Goal: Information Seeking & Learning: Find specific fact

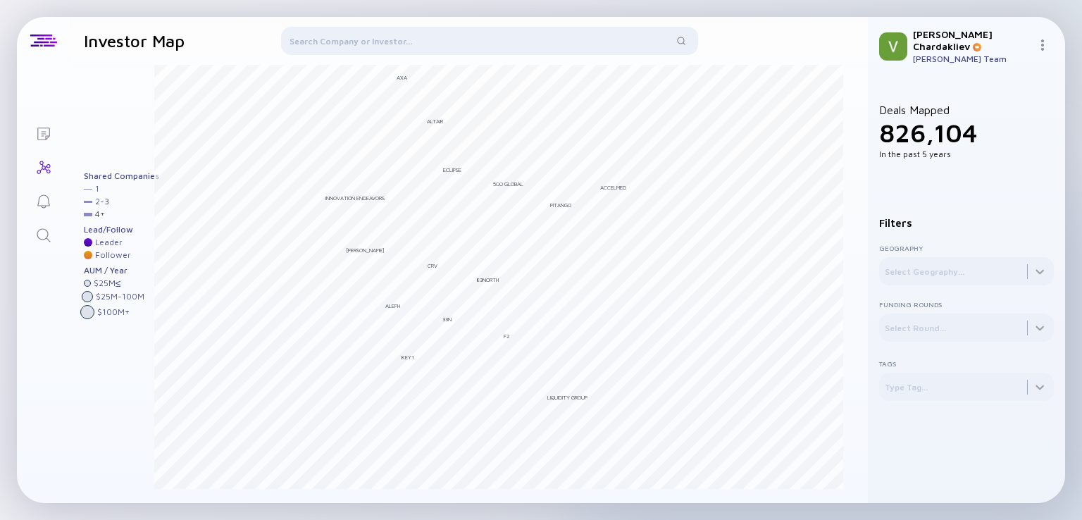
click at [39, 235] on icon "Search" at bounding box center [43, 235] width 17 height 17
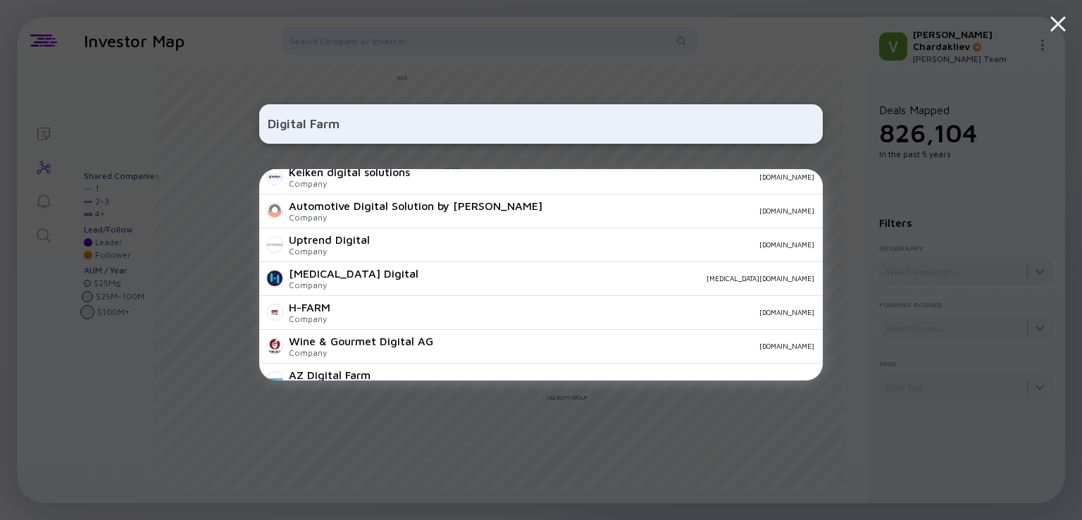
scroll to position [529, 0]
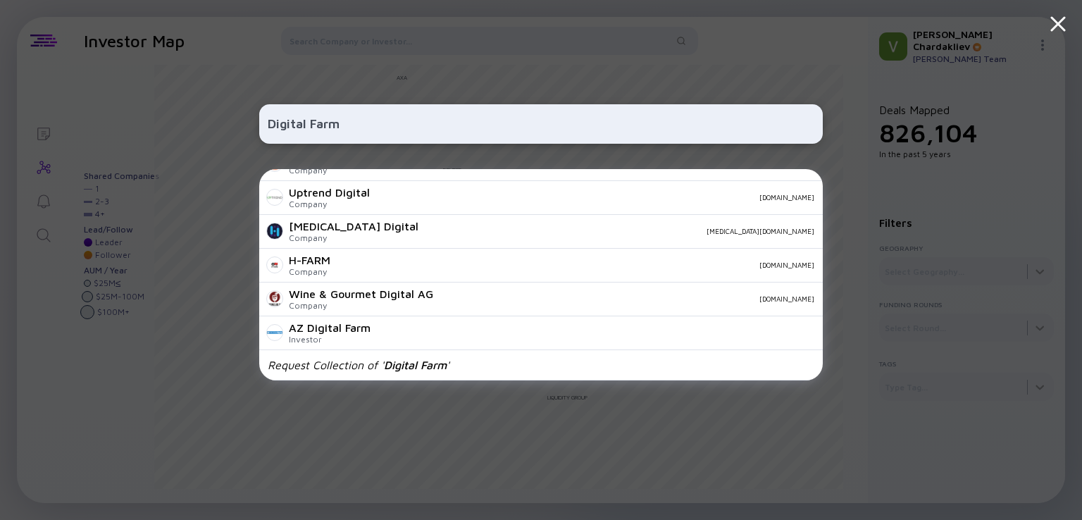
type input "Digital Farm"
click at [610, 71] on div "Digital Farm UFarm.digital Company ufarm.digital Digital Karma, LLC Company dig…" at bounding box center [540, 260] width 563 height 520
drag, startPoint x: 98, startPoint y: 117, endPoint x: 8, endPoint y: 117, distance: 89.4
click at [8, 116] on div "Digital Farm UFarm.digital Company ufarm.digital Digital Karma, LLC Company dig…" at bounding box center [541, 260] width 1082 height 520
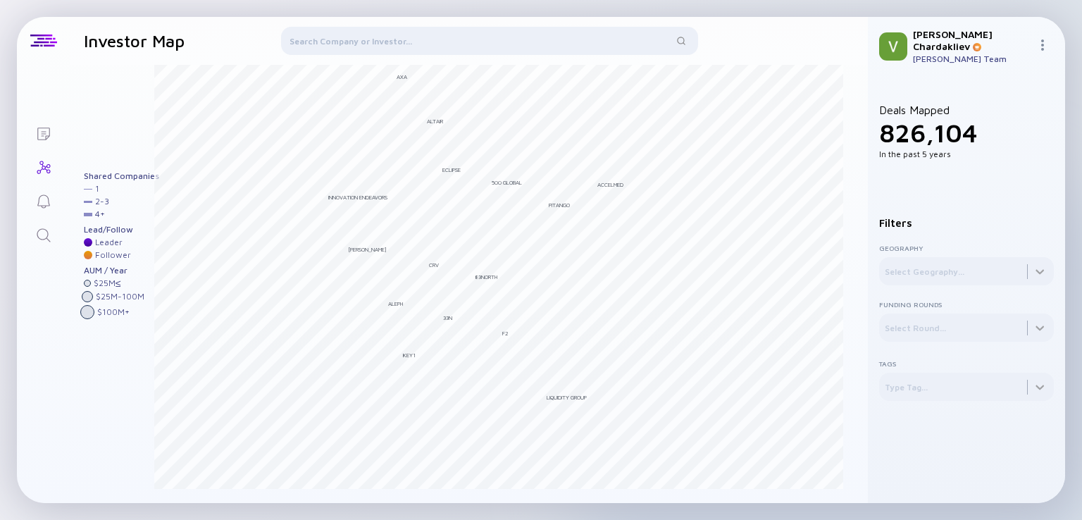
click at [328, 47] on div at bounding box center [489, 44] width 417 height 34
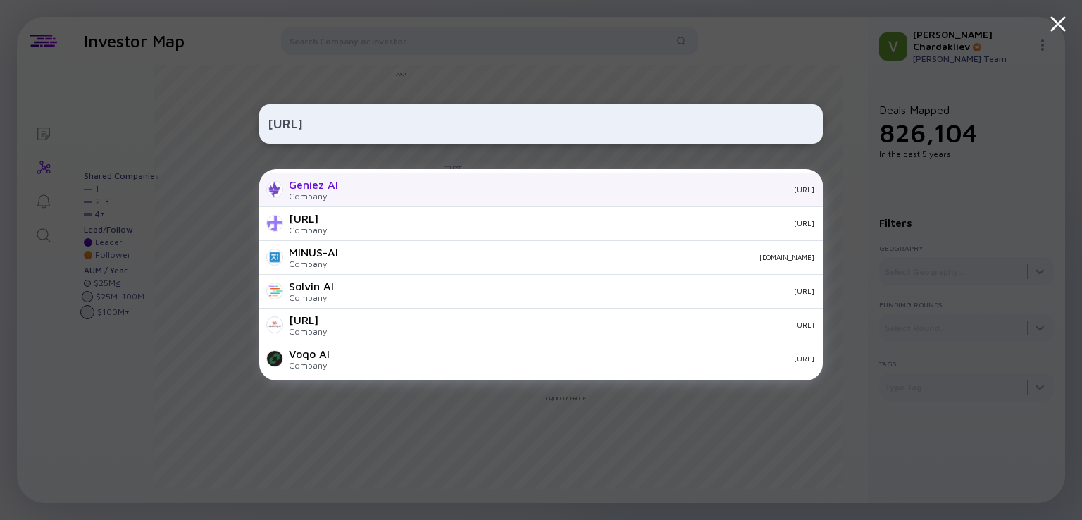
scroll to position [495, 0]
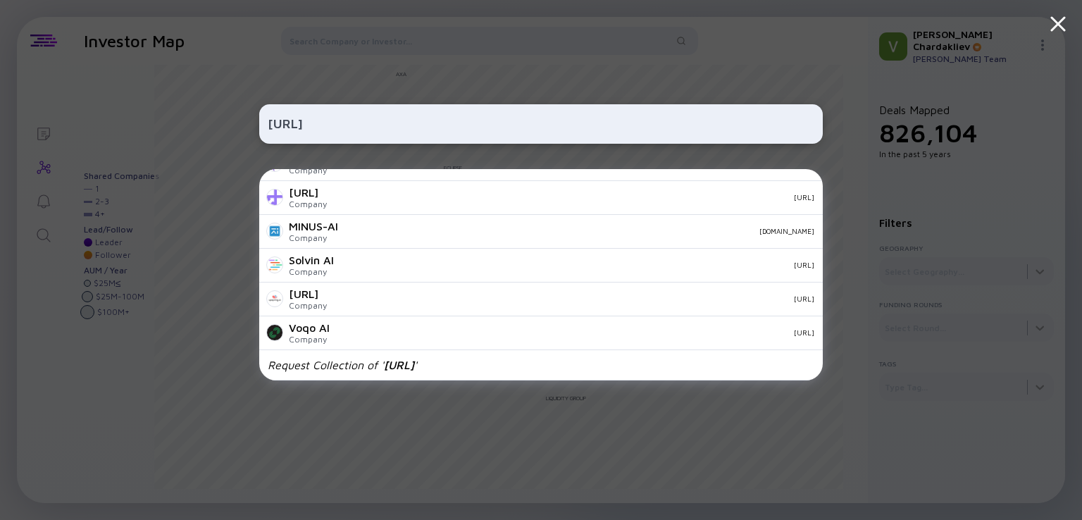
type input "wellpet.ai"
drag, startPoint x: 366, startPoint y: 131, endPoint x: 214, endPoint y: 131, distance: 152.1
click at [214, 131] on div "wellpet.ai Tellet Company tellet.ai RightLabs Company makahealth.com Aye | Your…" at bounding box center [541, 260] width 1082 height 520
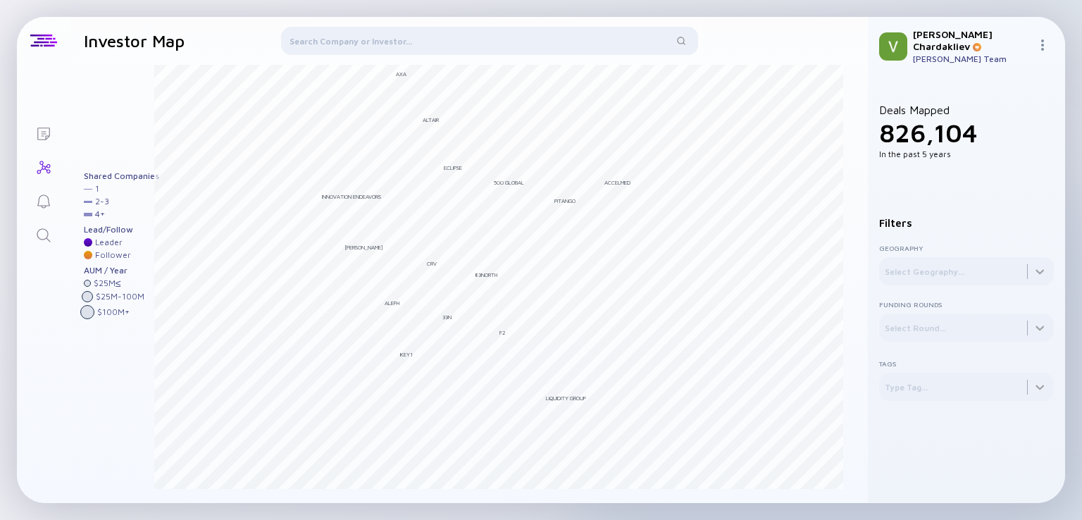
click at [311, 35] on div at bounding box center [489, 44] width 417 height 34
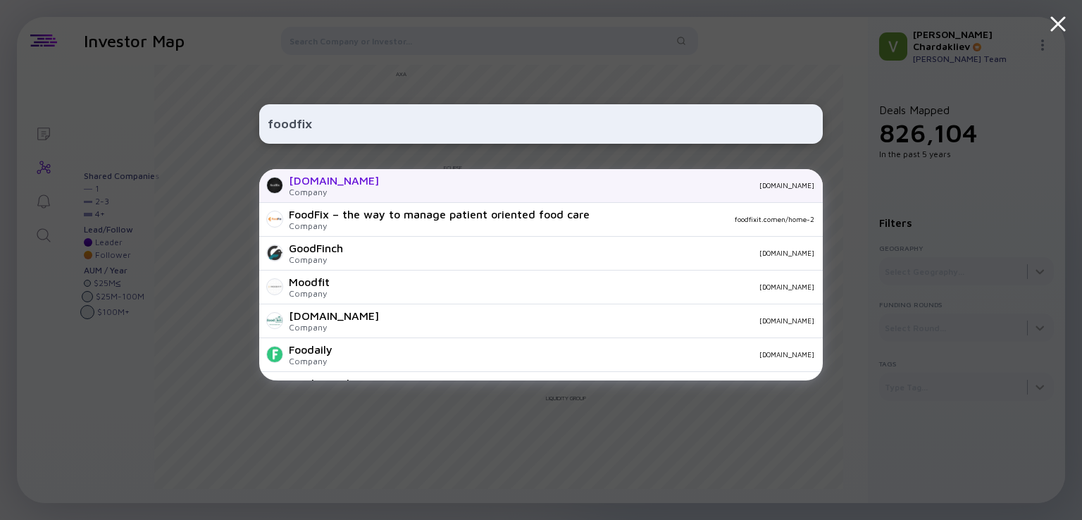
type input "foodfix"
click at [339, 178] on div "FoodFix.Tech" at bounding box center [334, 180] width 90 height 13
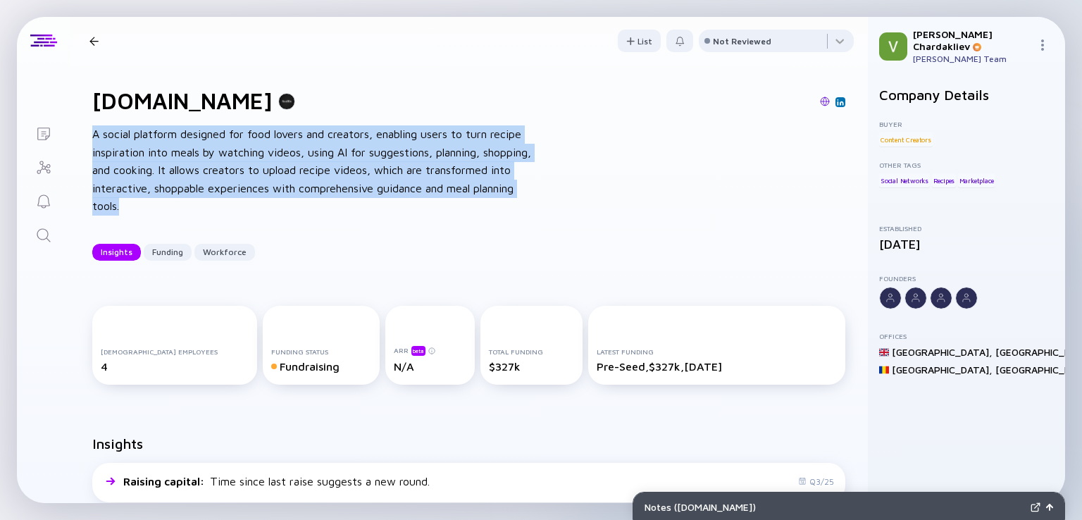
drag, startPoint x: 94, startPoint y: 134, endPoint x: 137, endPoint y: 205, distance: 82.8
click at [137, 205] on div "A social platform designed for food lovers and creators, enabling users to turn…" at bounding box center [317, 170] width 451 height 90
copy div "A social platform designed for food lovers and creators, enabling users to turn…"
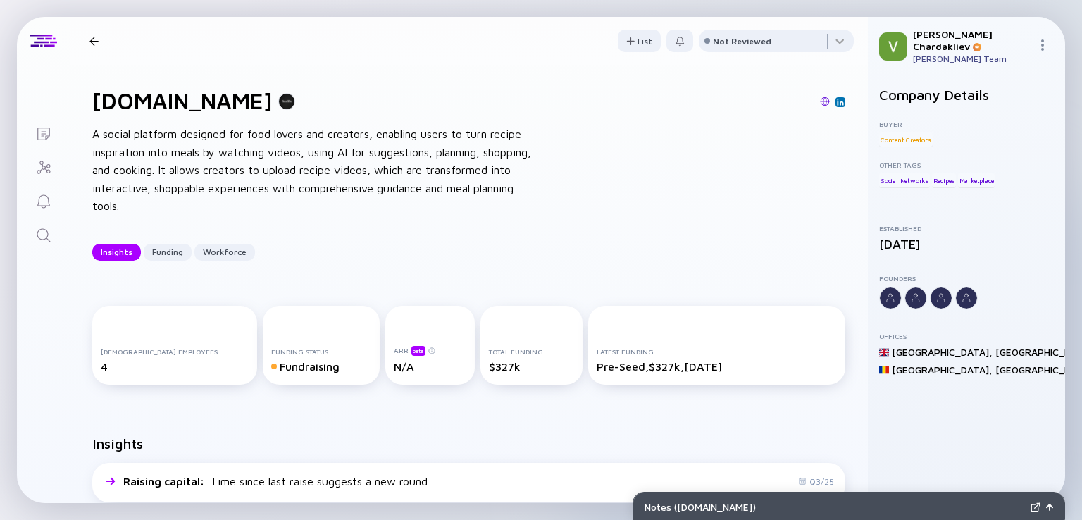
click at [93, 40] on div at bounding box center [93, 41] width 9 height 9
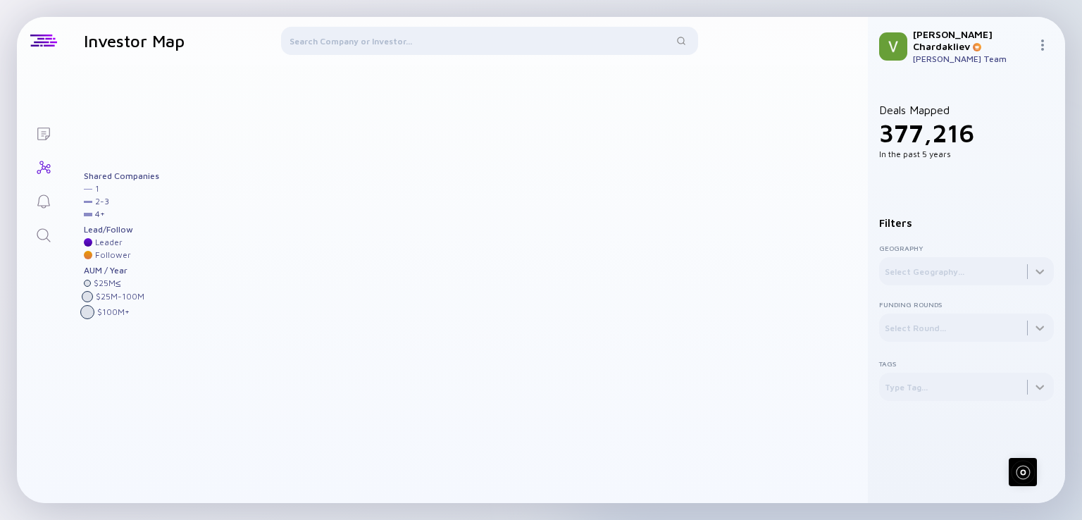
click at [408, 44] on div at bounding box center [489, 44] width 417 height 34
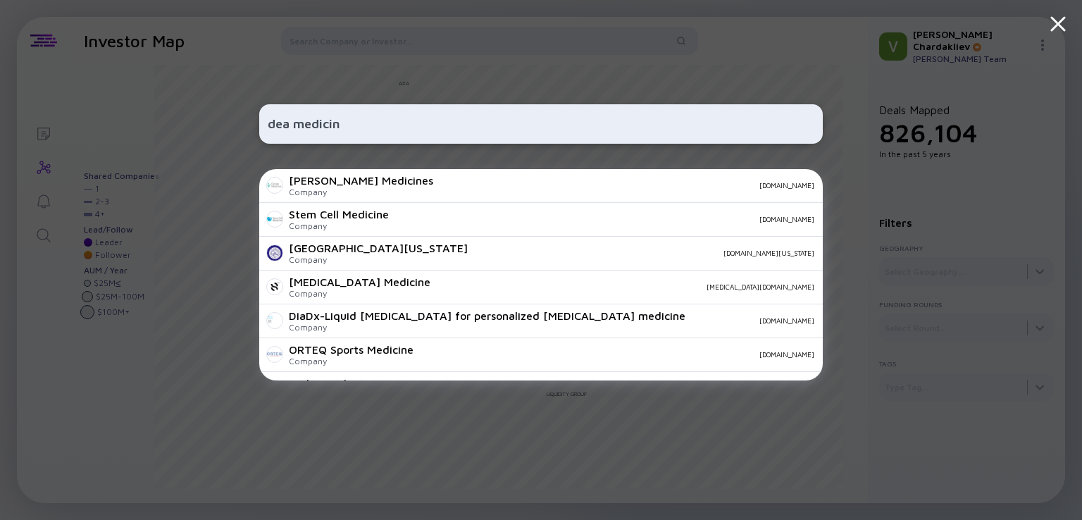
type input "dea medicine"
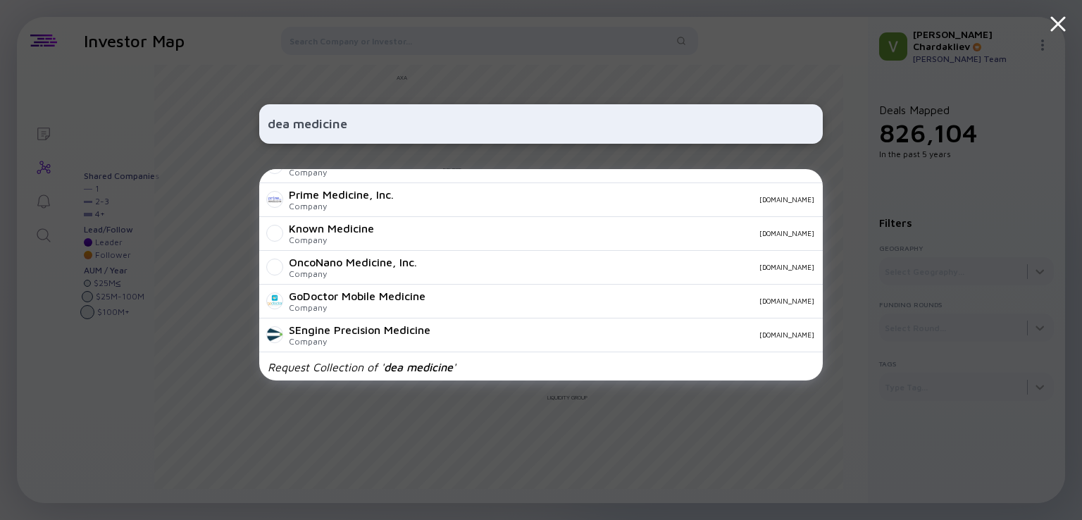
scroll to position [495, 0]
drag, startPoint x: 363, startPoint y: 127, endPoint x: 235, endPoint y: 124, distance: 127.5
click at [235, 124] on div "dea medicine Stem Cell Medicine Company stemcell-medicine.com University of Nev…" at bounding box center [541, 260] width 1082 height 520
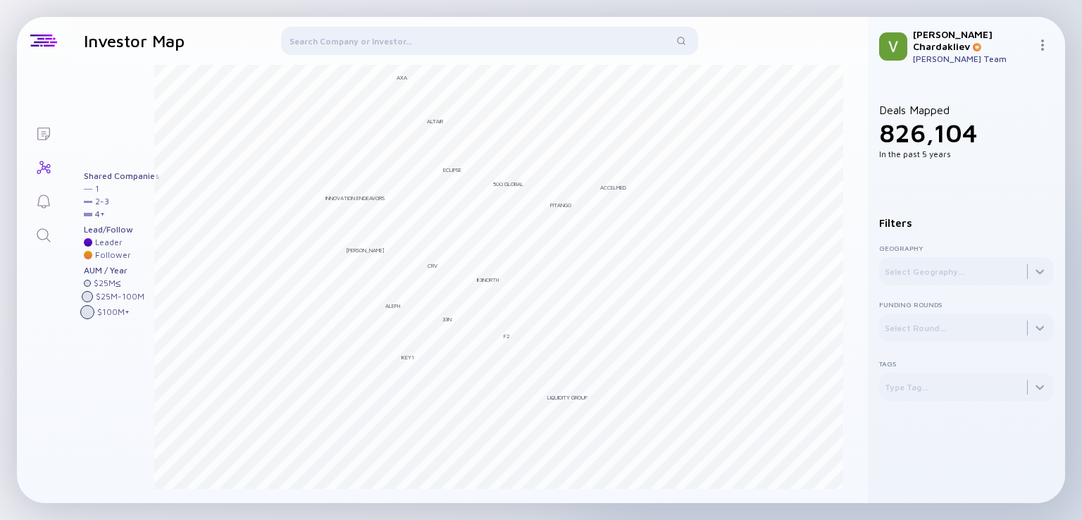
click at [322, 37] on div at bounding box center [489, 44] width 417 height 34
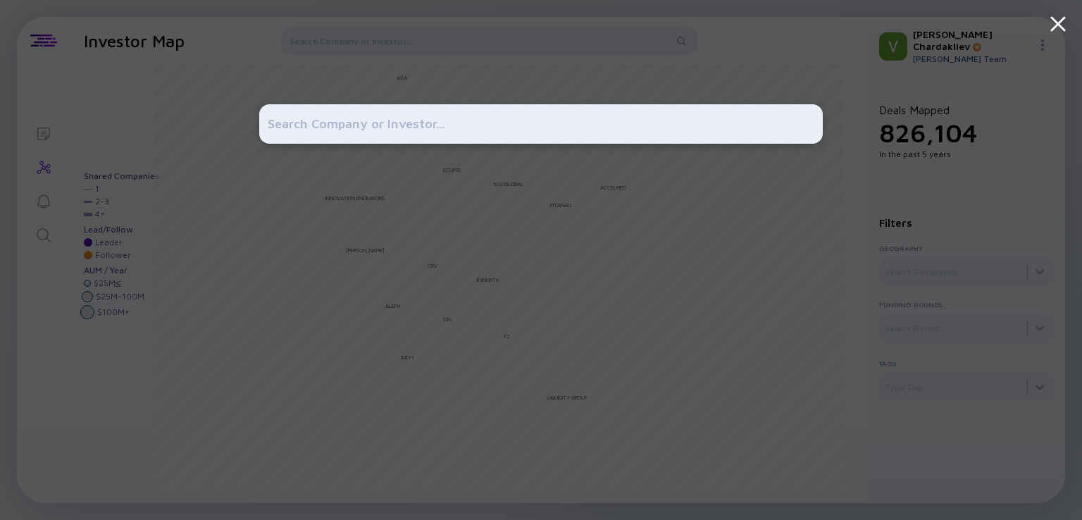
type input "Seeking investment for Seed"
paste input "Adrian Siloși"
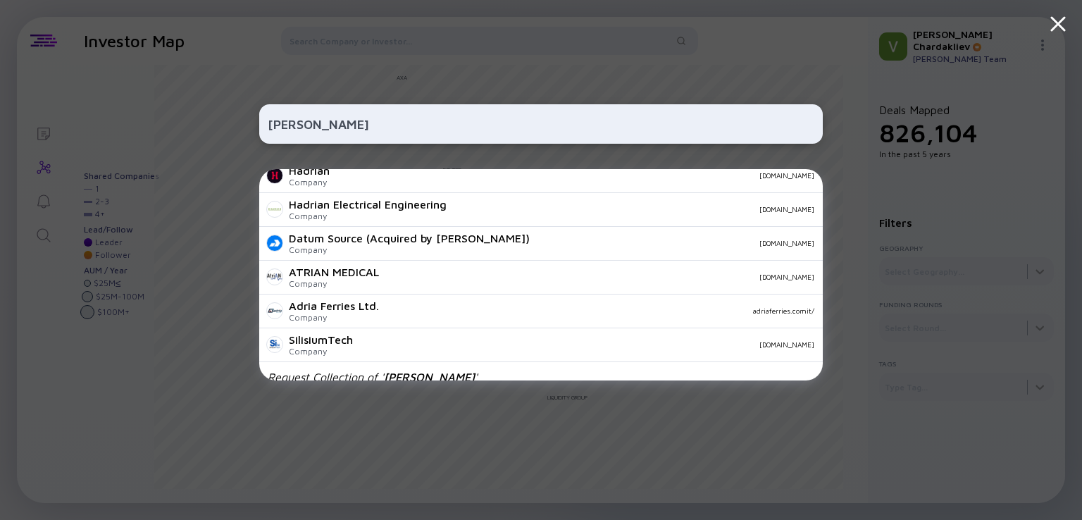
scroll to position [124, 0]
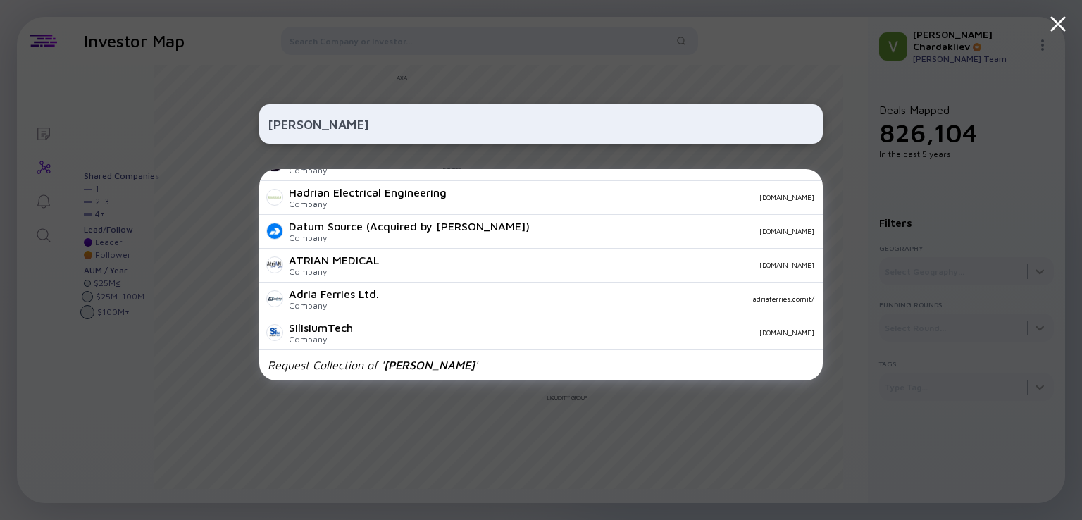
type input "Adrian Siloși"
drag, startPoint x: 410, startPoint y: 125, endPoint x: 163, endPoint y: 122, distance: 246.5
click at [163, 122] on div "Adrian Siloși Adrian & Blissfield Rail Road Company Company abrailroad.com Hadr…" at bounding box center [541, 260] width 1082 height 520
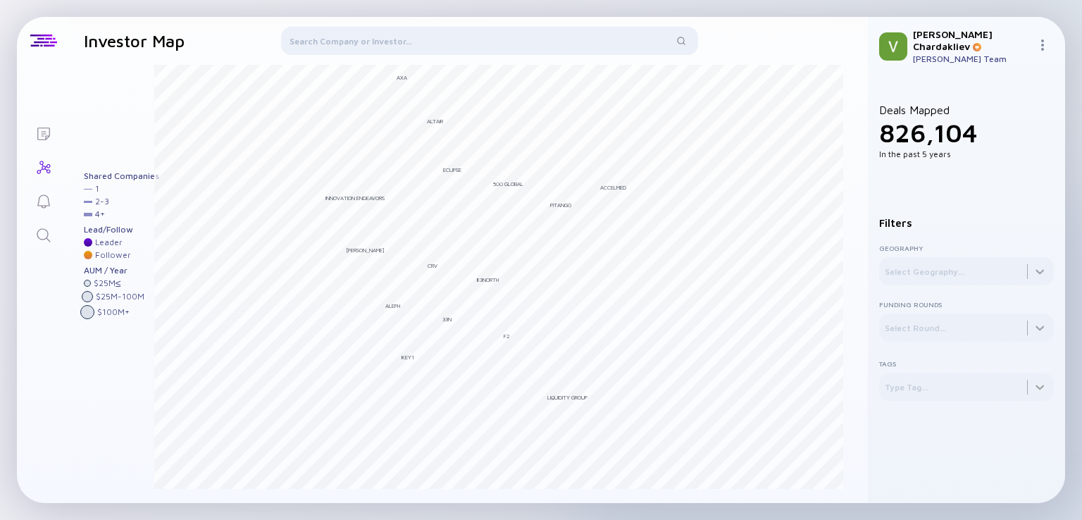
click at [328, 38] on div at bounding box center [489, 44] width 417 height 34
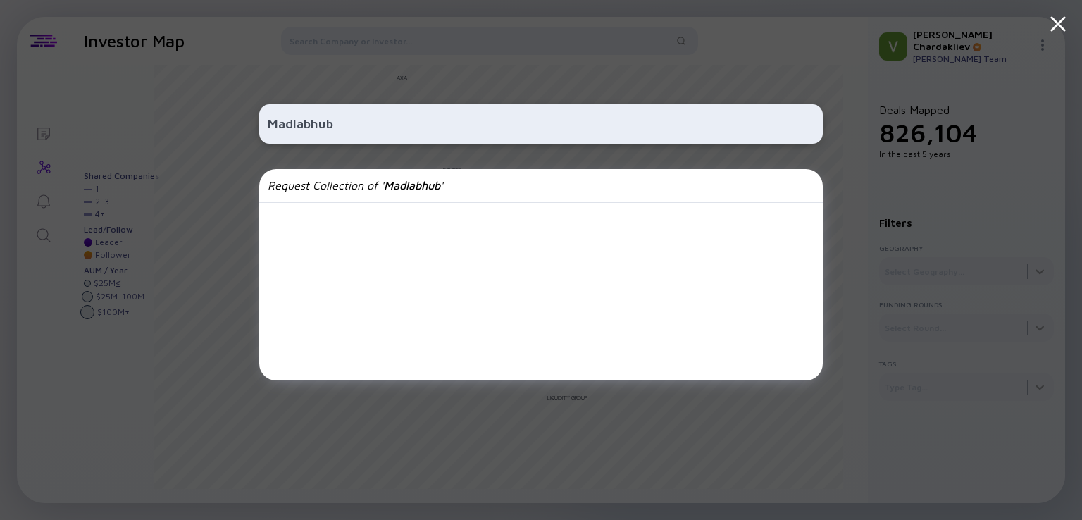
type input "Madlabhub"
drag, startPoint x: 364, startPoint y: 118, endPoint x: 227, endPoint y: 121, distance: 136.6
click at [227, 121] on div "Madlabhub Request Collection of ' Madlabhub '" at bounding box center [541, 260] width 1082 height 520
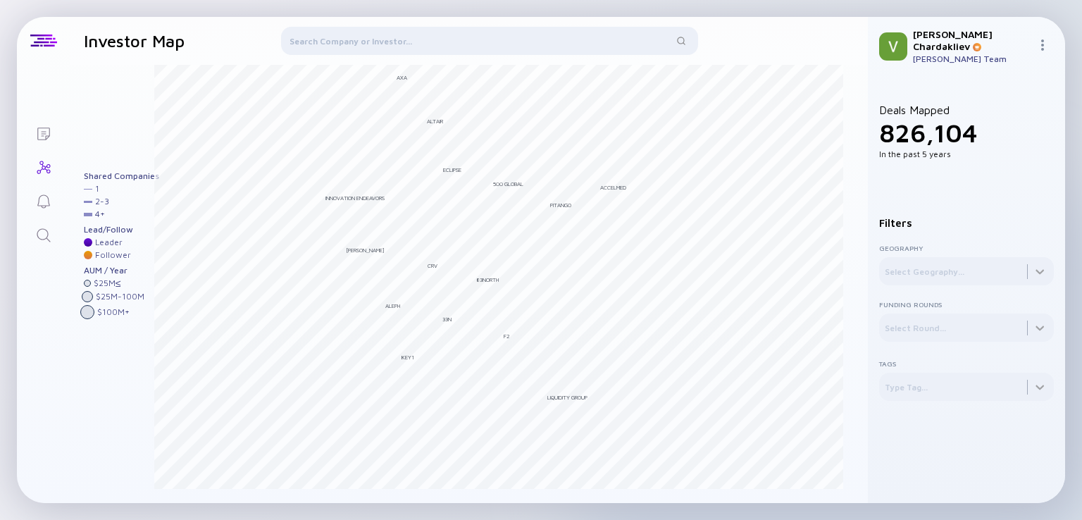
click at [424, 48] on div at bounding box center [489, 44] width 417 height 34
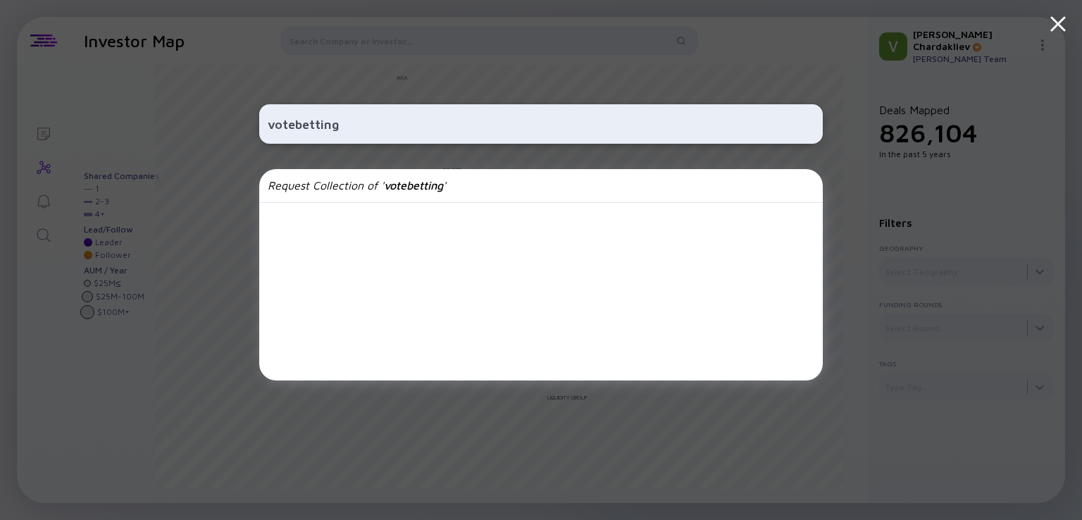
click at [422, 123] on input "votebetting" at bounding box center [541, 123] width 546 height 25
paste input "Meditatii"
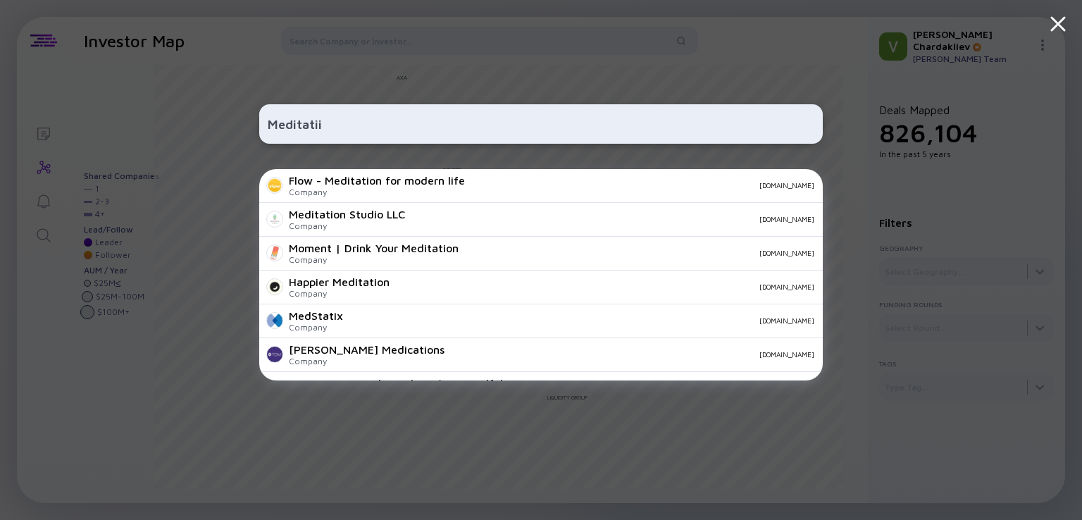
click at [338, 118] on input "Meditatii" at bounding box center [541, 123] width 546 height 25
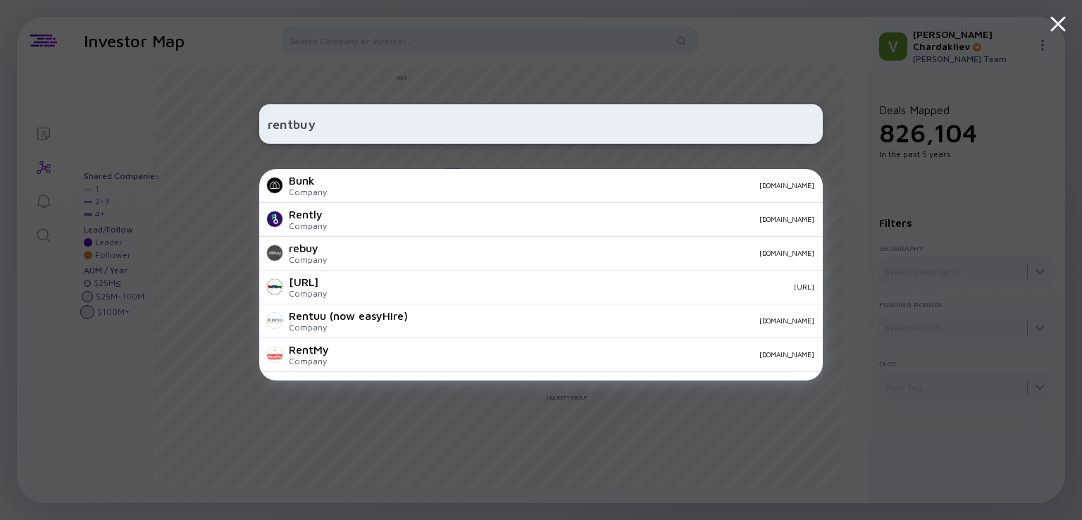
click at [337, 115] on input "rentbuy" at bounding box center [541, 123] width 546 height 25
click at [335, 116] on input "rentbuy" at bounding box center [541, 123] width 546 height 25
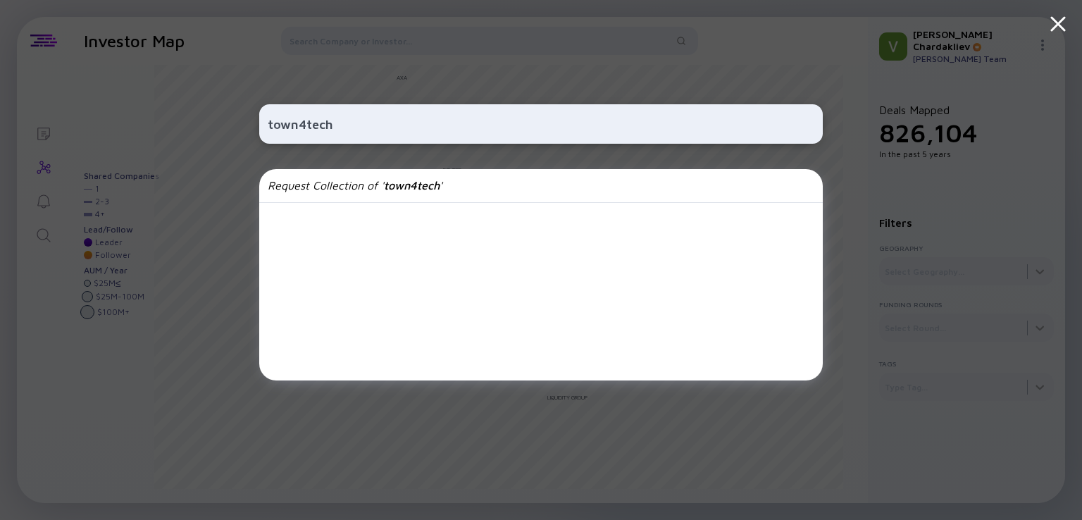
type input "town4tech"
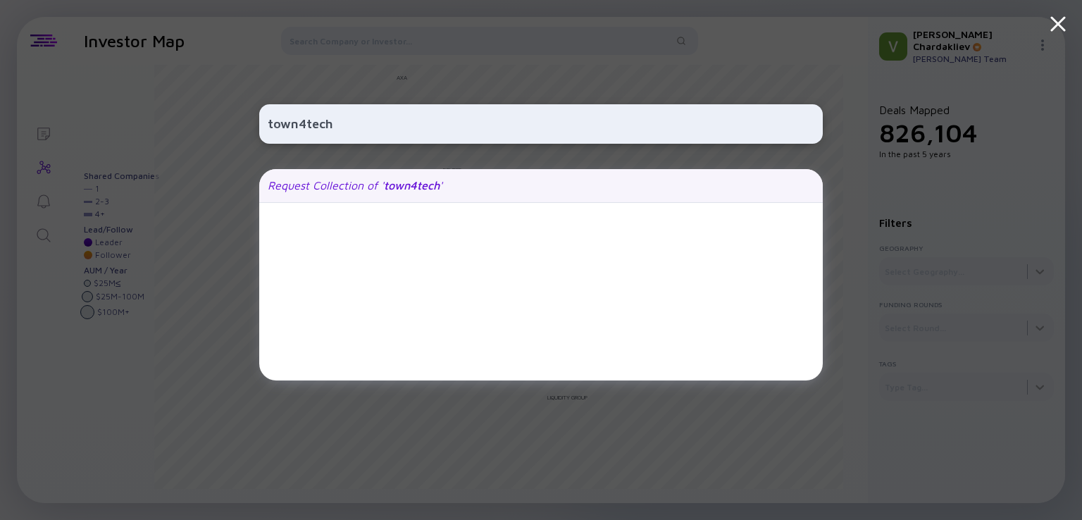
click at [411, 189] on span "town4tech" at bounding box center [412, 185] width 56 height 13
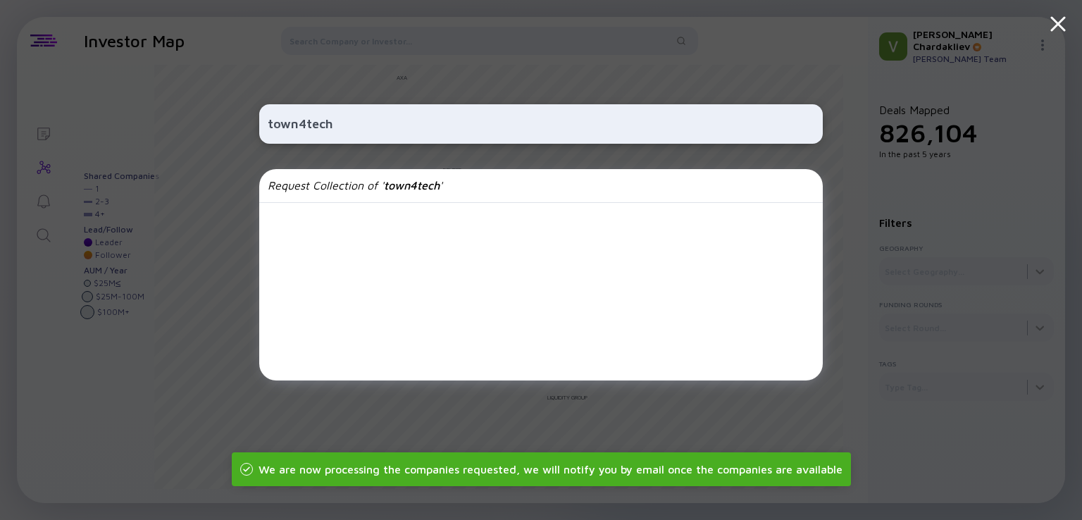
click at [231, 325] on div "town4tech Request Collection of ' town4tech '" at bounding box center [541, 260] width 1082 height 520
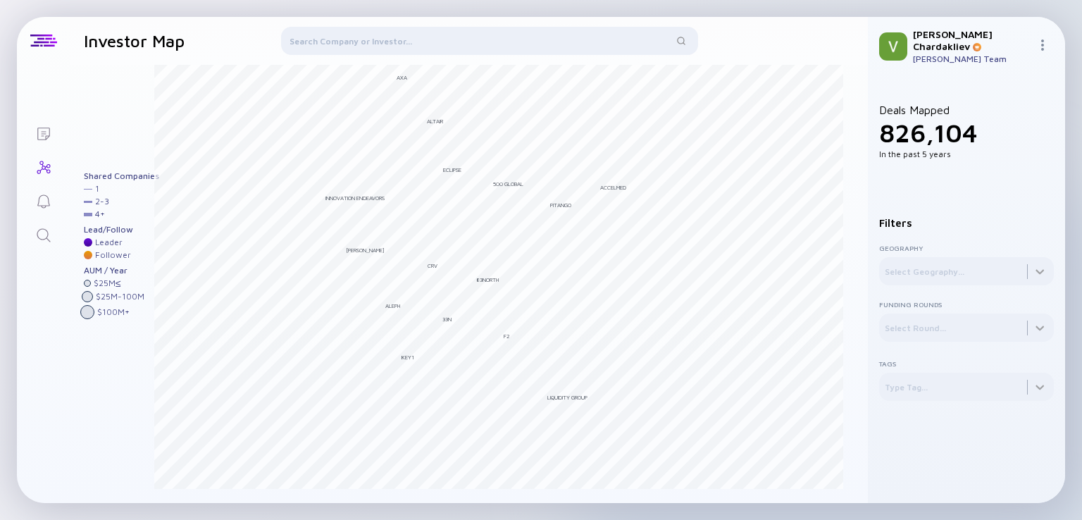
click at [335, 40] on div at bounding box center [489, 44] width 417 height 34
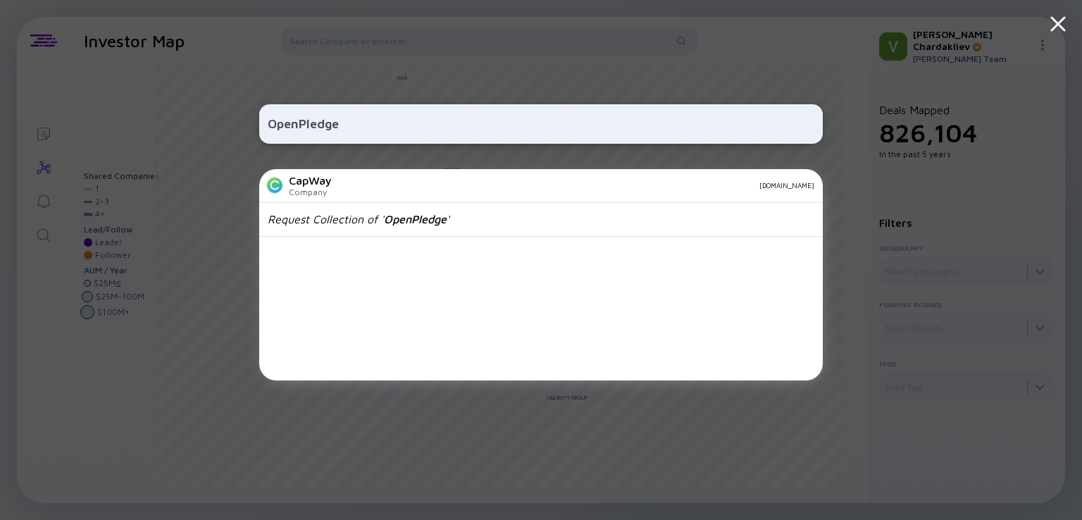
type input "OpenPledge"
drag, startPoint x: 370, startPoint y: 125, endPoint x: 59, endPoint y: 108, distance: 310.9
click at [61, 115] on div "OpenPledge CapWay Company capway.co Request Collection of ' OpenPledge '" at bounding box center [541, 260] width 1082 height 520
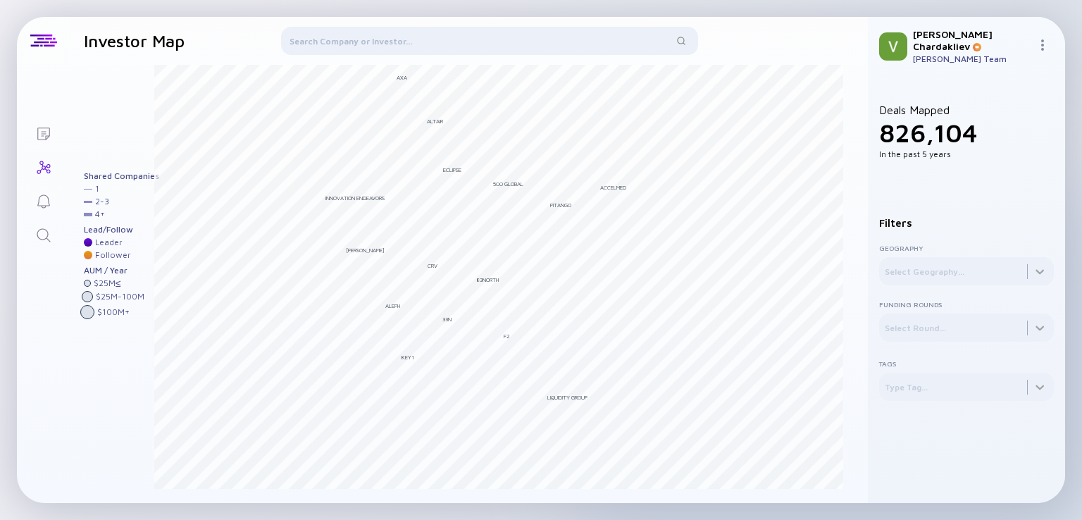
click at [344, 42] on div at bounding box center [489, 44] width 417 height 34
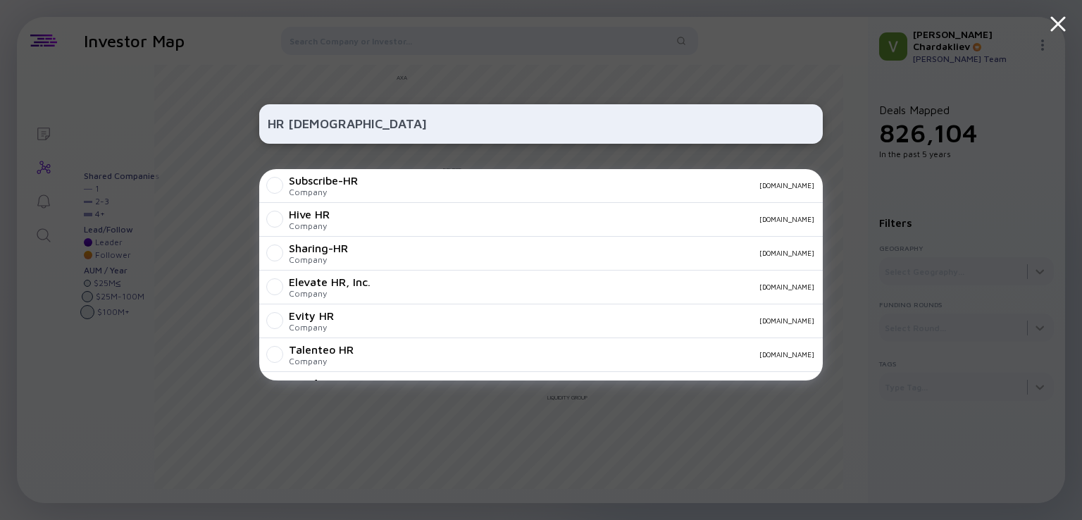
type input "HR bible"
